Goal: Transaction & Acquisition: Purchase product/service

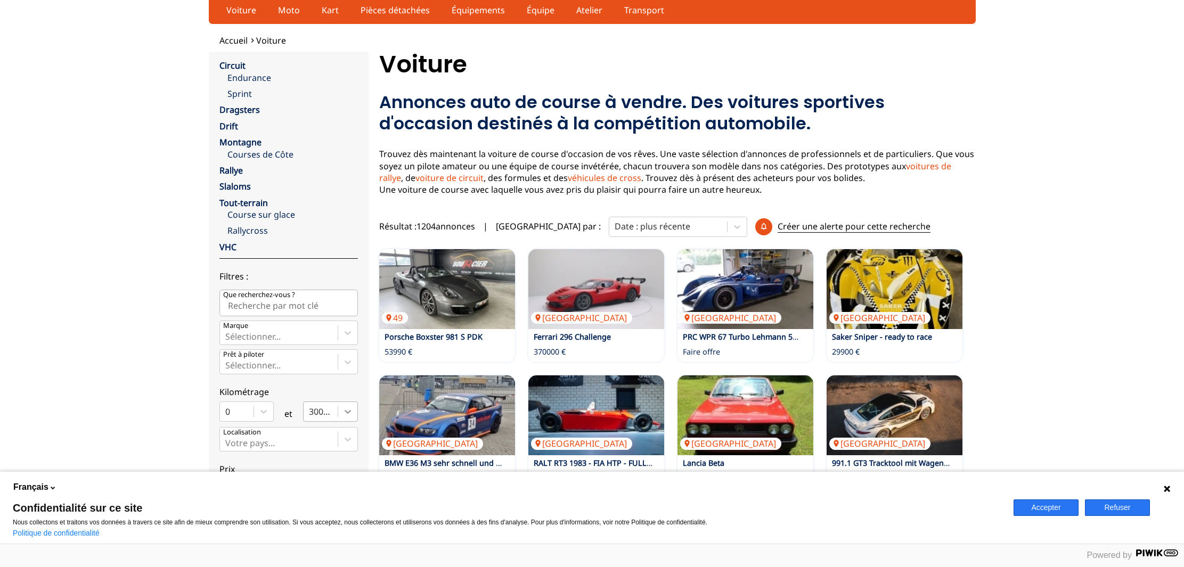
click at [349, 422] on div "300000" at bounding box center [330, 411] width 55 height 20
click at [311, 416] on input "300000" at bounding box center [310, 411] width 2 height 10
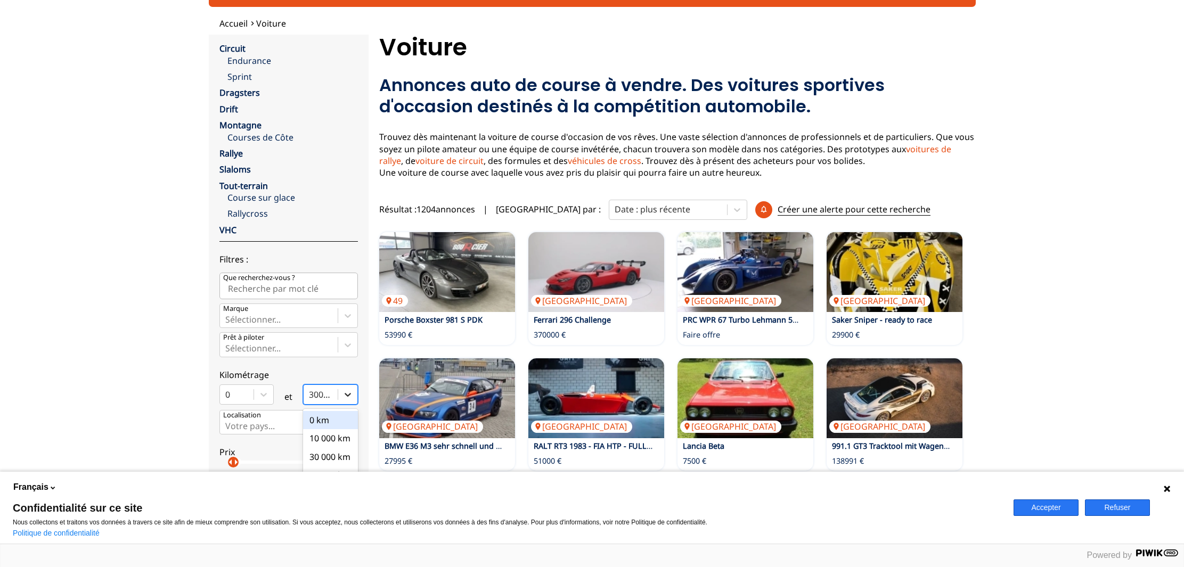
scroll to position [58, 0]
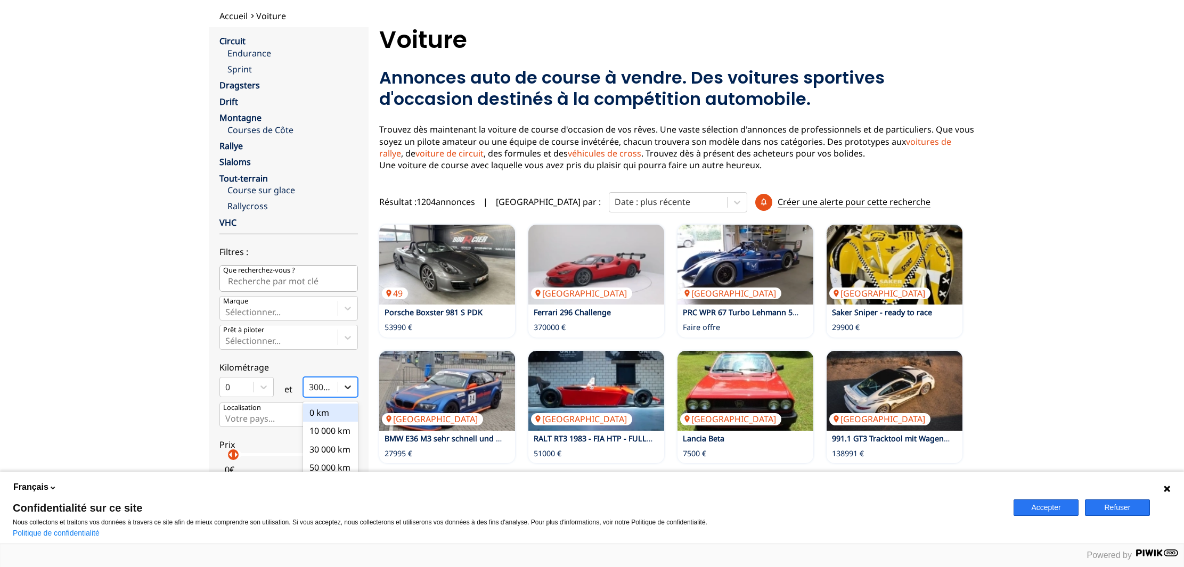
click at [344, 385] on icon at bounding box center [347, 387] width 11 height 11
click at [311, 385] on input "option 0 km focused, 1 of 10. 10 results available. Use Up and Down to choose o…" at bounding box center [310, 387] width 2 height 10
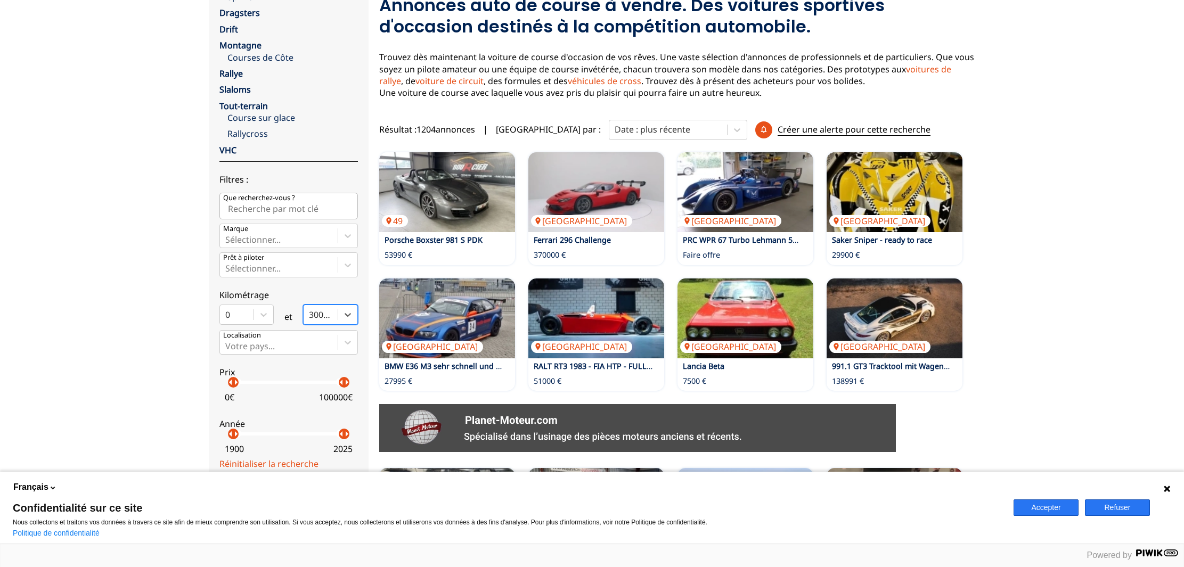
scroll to position [133, 0]
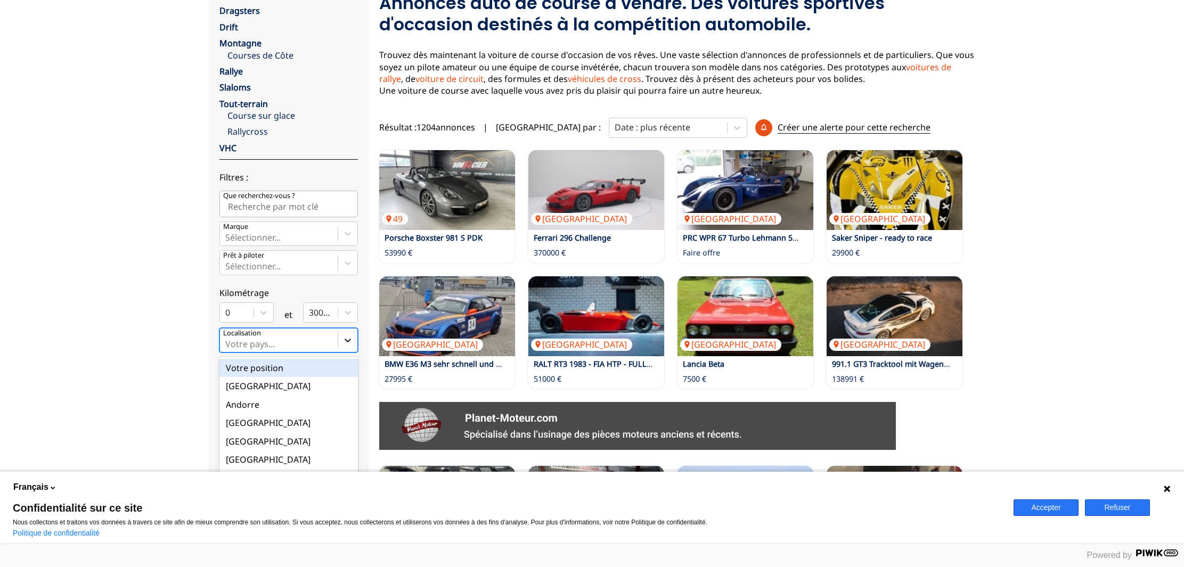
click at [348, 346] on icon at bounding box center [347, 340] width 11 height 11
click at [227, 346] on input "option Votre position focused, 1 of 18. 18 results available. Use Up and Down t…" at bounding box center [226, 344] width 2 height 10
click at [248, 459] on div "[GEOGRAPHIC_DATA]" at bounding box center [288, 458] width 138 height 18
click at [227, 349] on input "option France focused, 9 of 18. 18 results available. Use Up and Down to choose…" at bounding box center [226, 344] width 2 height 10
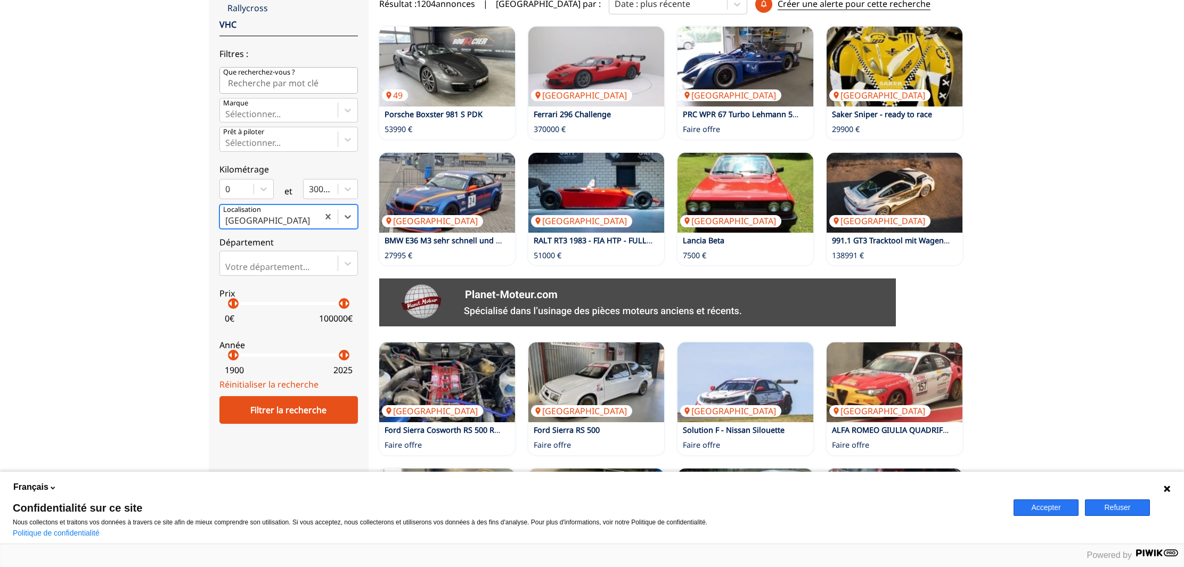
scroll to position [257, 0]
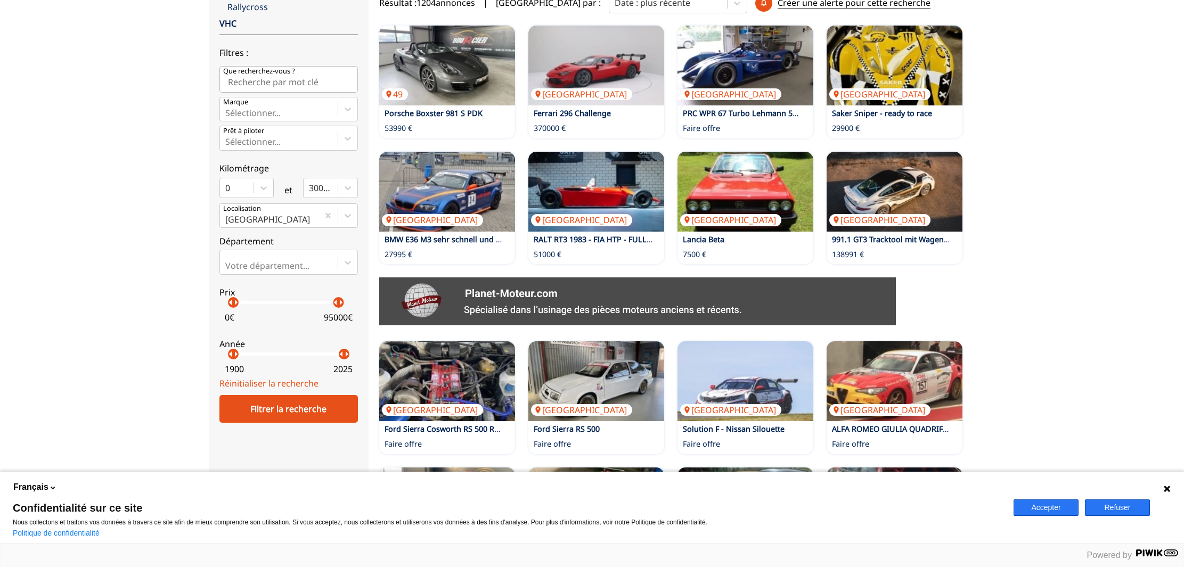
click at [339, 308] on div "arrow_left arrow_right" at bounding box center [338, 302] width 11 height 11
click at [335, 309] on p "arrow_right" at bounding box center [337, 302] width 13 height 13
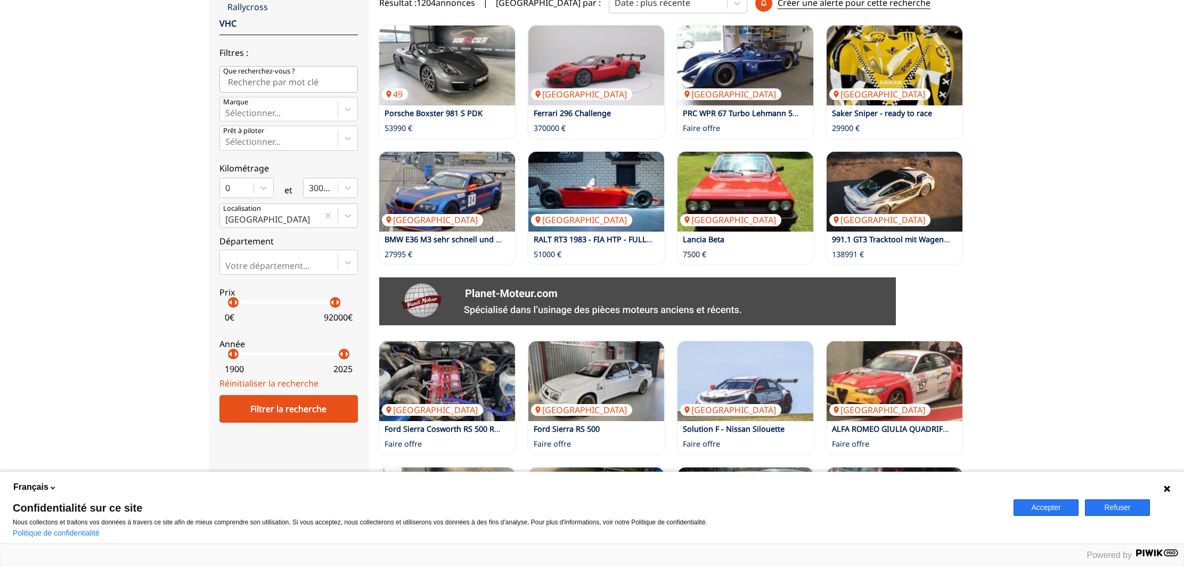
click at [330, 321] on p "92000 €" at bounding box center [338, 317] width 29 height 12
click at [331, 308] on div "arrow_left arrow_right" at bounding box center [330, 302] width 11 height 11
drag, startPoint x: 330, startPoint y: 310, endPoint x: 267, endPoint y: 327, distance: 65.1
click at [267, 326] on label "Prix arrow_left arrow_right arrow_left arrow_right 0 € 30000 €" at bounding box center [288, 302] width 138 height 47
click at [302, 417] on div "Filtrer la recherche" at bounding box center [288, 409] width 138 height 28
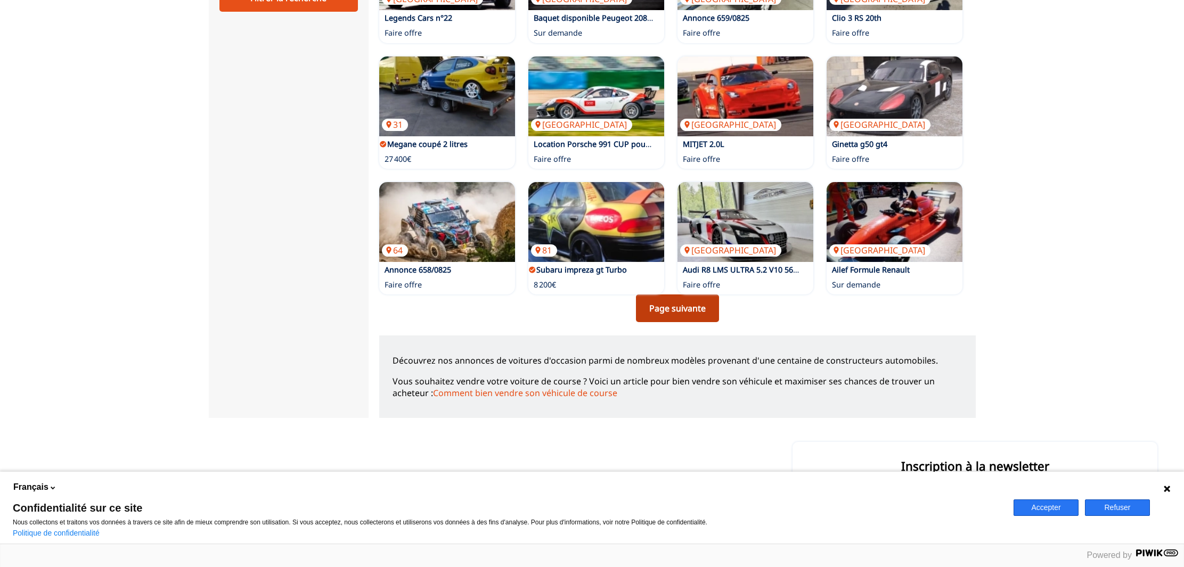
scroll to position [668, 0]
click at [676, 304] on link "Page suivante" at bounding box center [677, 308] width 83 height 28
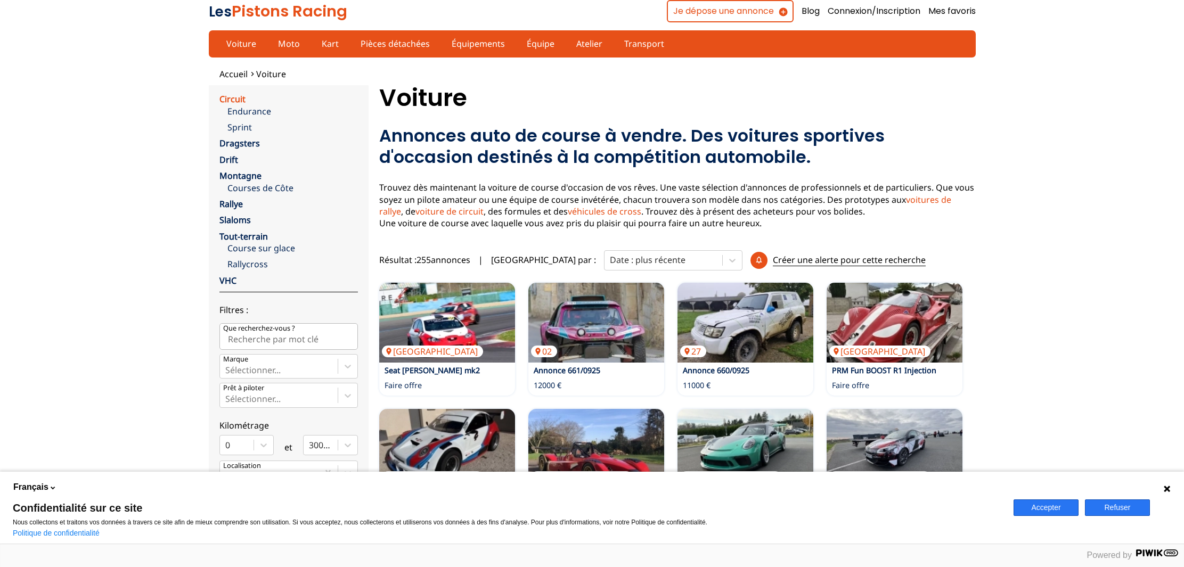
click at [232, 98] on link "Circuit" at bounding box center [232, 99] width 26 height 12
click at [252, 187] on link "Courses de Côte" at bounding box center [292, 188] width 130 height 12
